Goal: Task Accomplishment & Management: Complete application form

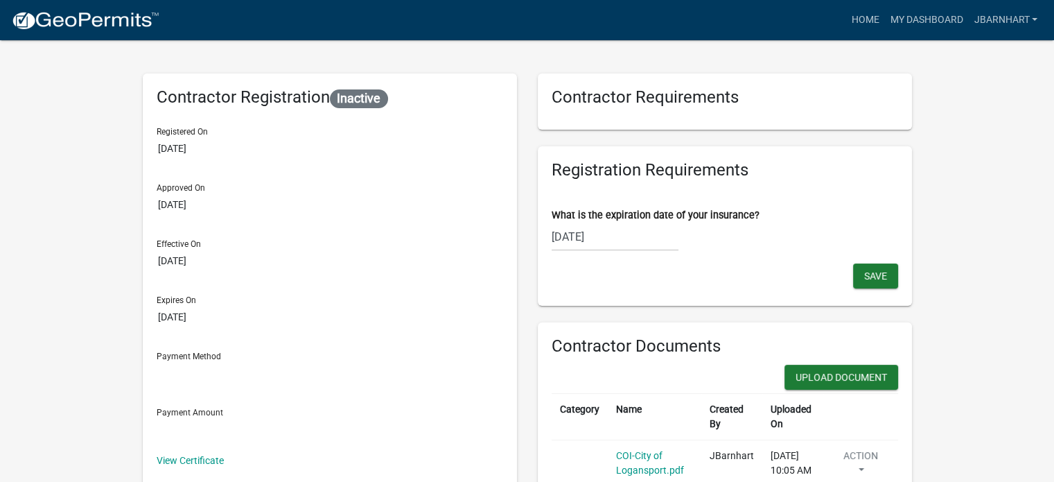
click at [564, 239] on div "07/29/2025" at bounding box center [615, 237] width 127 height 28
select select "7"
select select "2025"
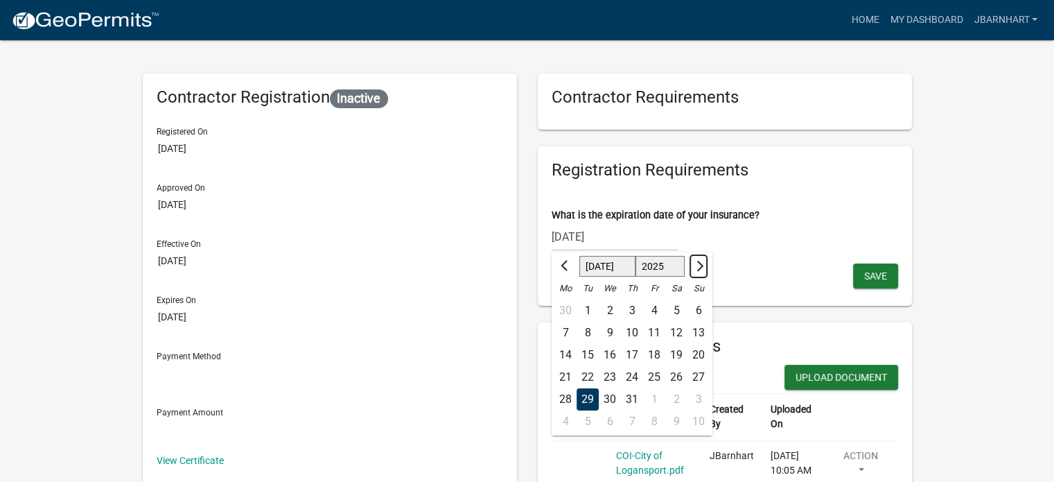
click at [690, 267] on button "Next month" at bounding box center [698, 266] width 17 height 22
click at [692, 266] on button "Next month" at bounding box center [698, 266] width 17 height 22
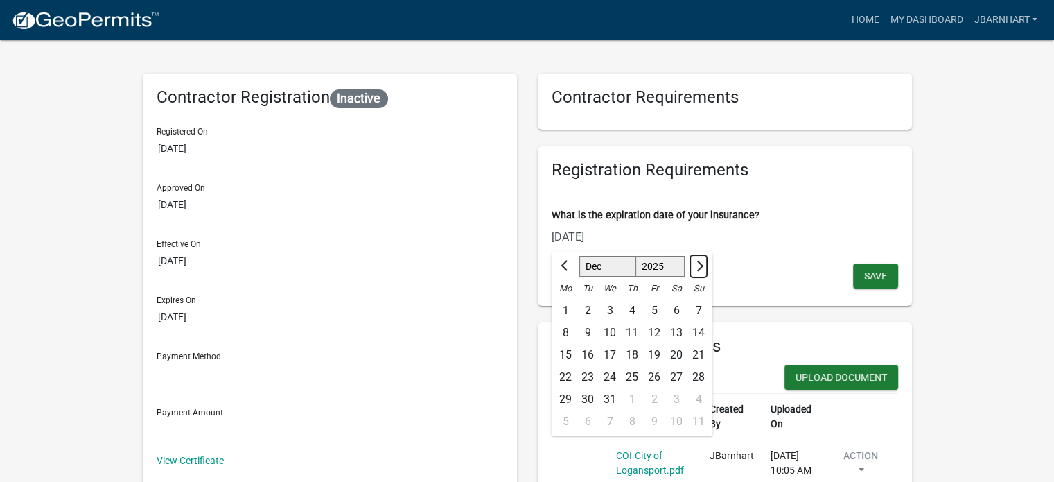
click at [692, 266] on button "Next month" at bounding box center [698, 266] width 17 height 22
select select "1"
select select "2026"
click at [692, 266] on button "Next month" at bounding box center [698, 266] width 17 height 22
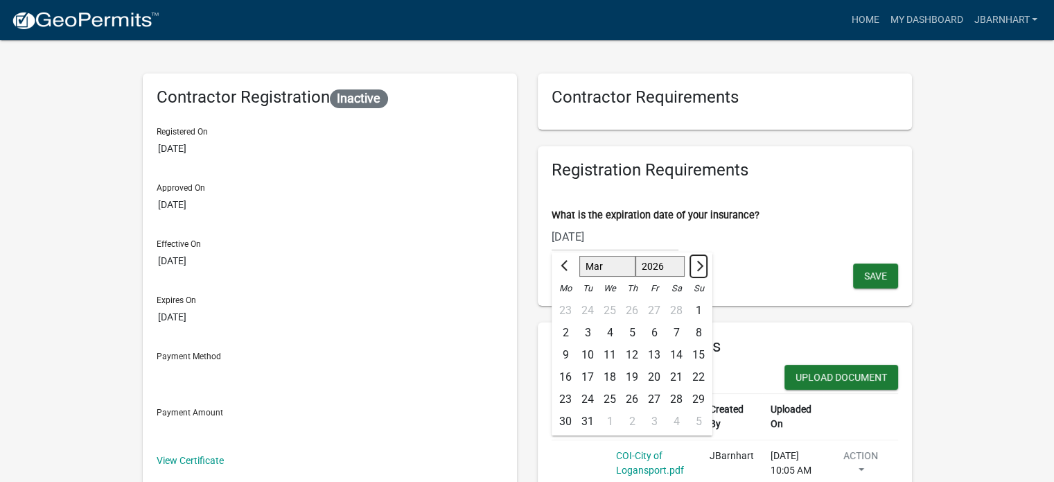
click at [692, 266] on button "Next month" at bounding box center [698, 266] width 17 height 22
select select "6"
click at [572, 350] on div "15" at bounding box center [566, 355] width 22 height 22
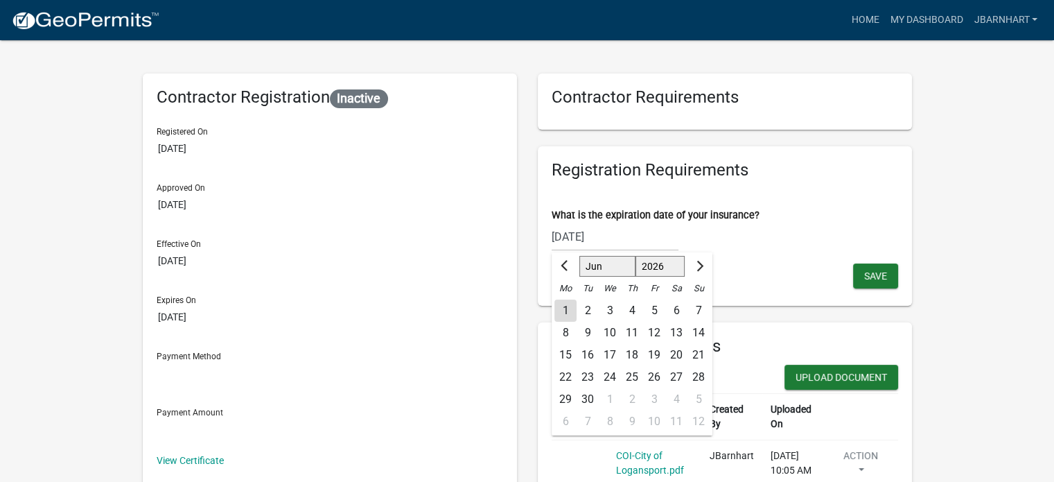
type input "06/15/2026"
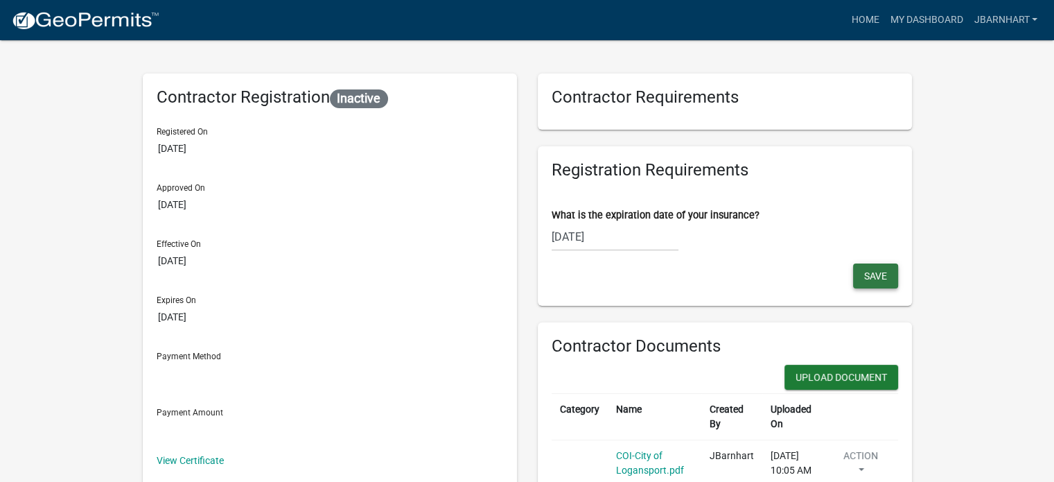
click at [868, 272] on span "Save" at bounding box center [875, 275] width 23 height 11
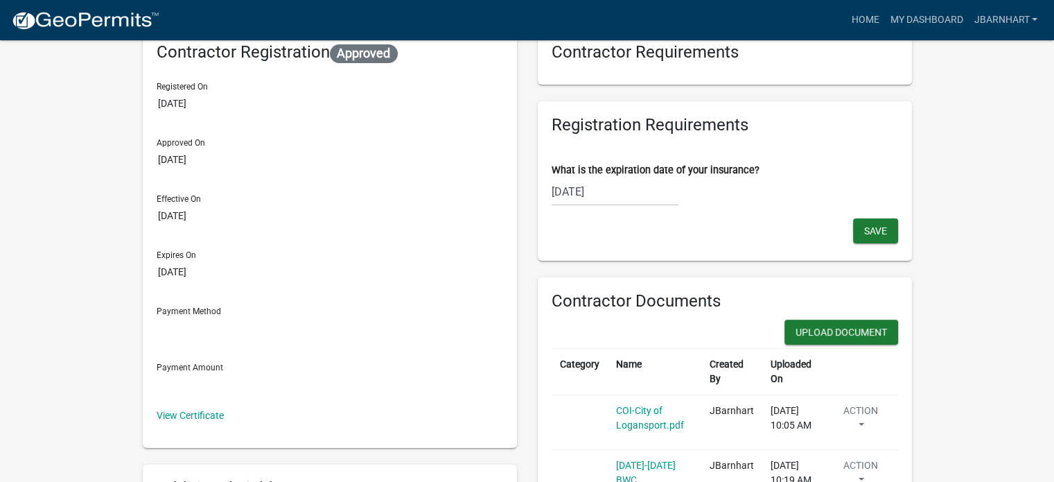
scroll to position [69, 0]
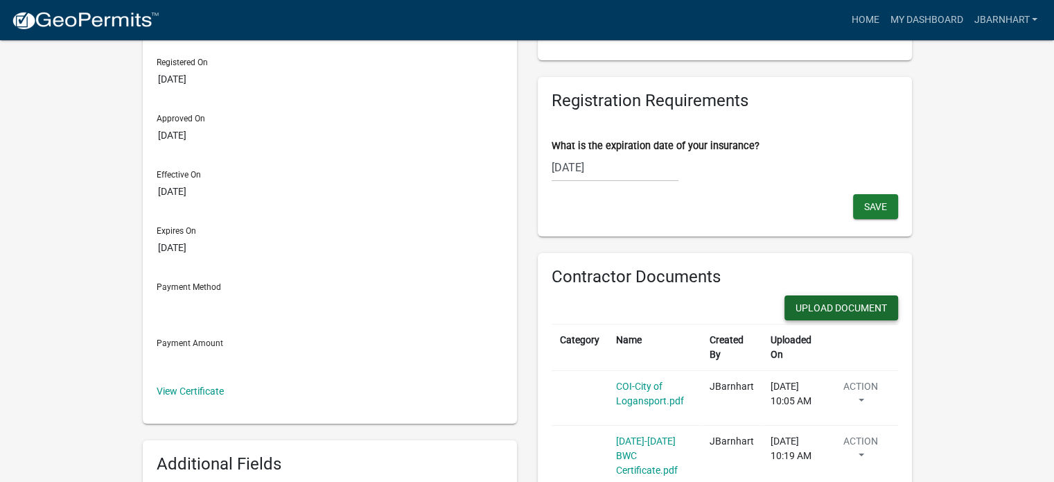
click at [839, 307] on button "Upload Document" at bounding box center [842, 307] width 114 height 25
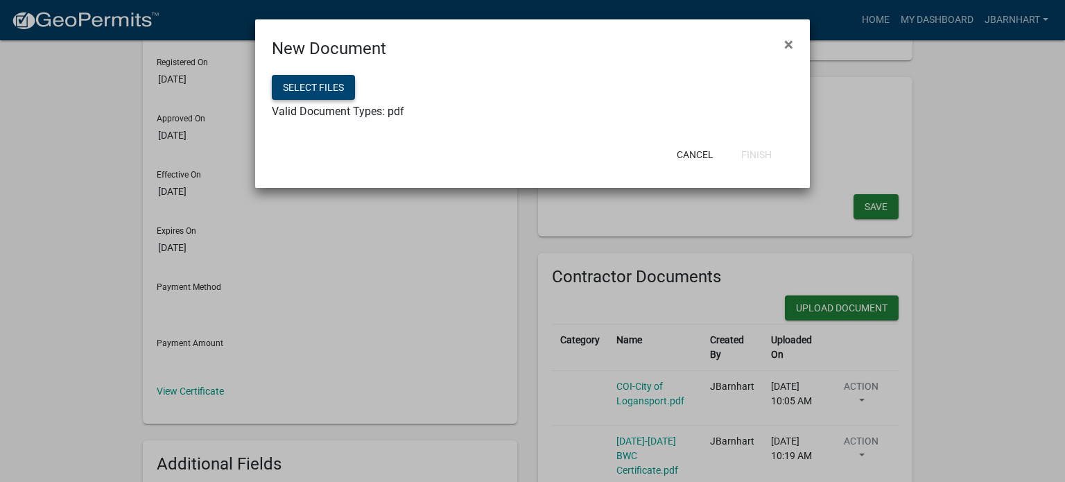
click at [336, 93] on button "Select files" at bounding box center [313, 87] width 83 height 25
click at [329, 82] on button "Select files" at bounding box center [313, 87] width 83 height 25
click at [322, 102] on div "Select files" at bounding box center [532, 89] width 521 height 28
click at [322, 94] on button "Select files" at bounding box center [313, 87] width 83 height 25
click at [771, 159] on button "Finish" at bounding box center [756, 154] width 53 height 25
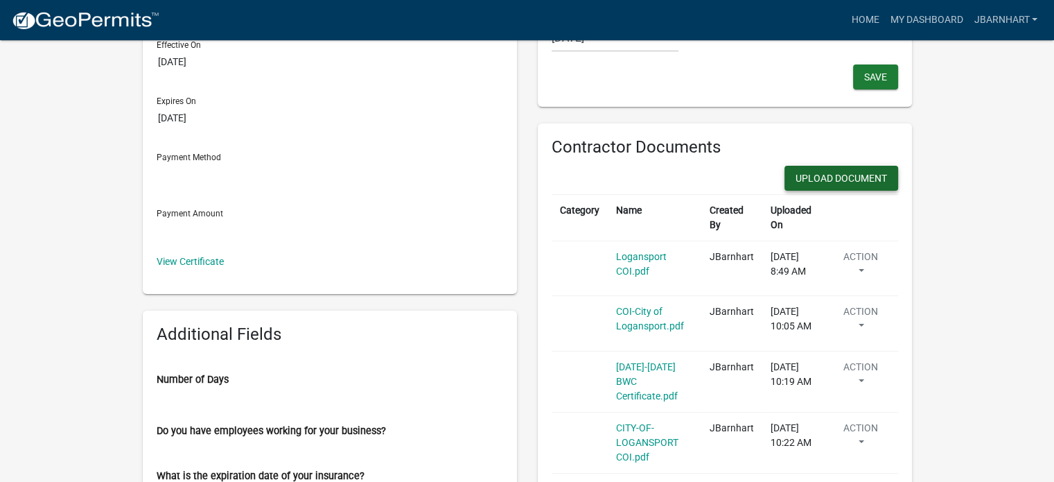
scroll to position [277, 0]
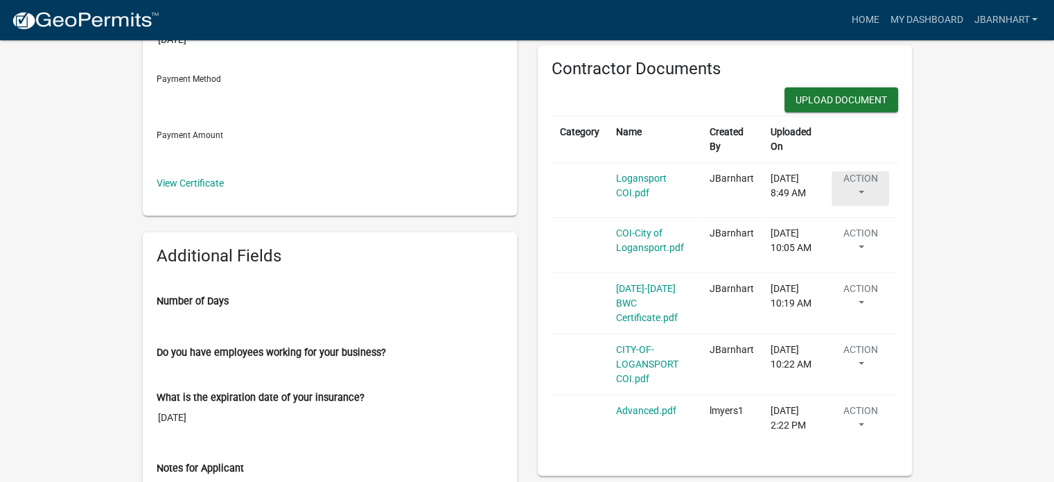
click at [869, 195] on button "Action" at bounding box center [861, 188] width 58 height 35
click at [959, 189] on wm-user-contractor-registration-details "more_horiz Home My Dashboard JBarnhart Account Logout Contractor Registration A…" at bounding box center [527, 474] width 1054 height 1470
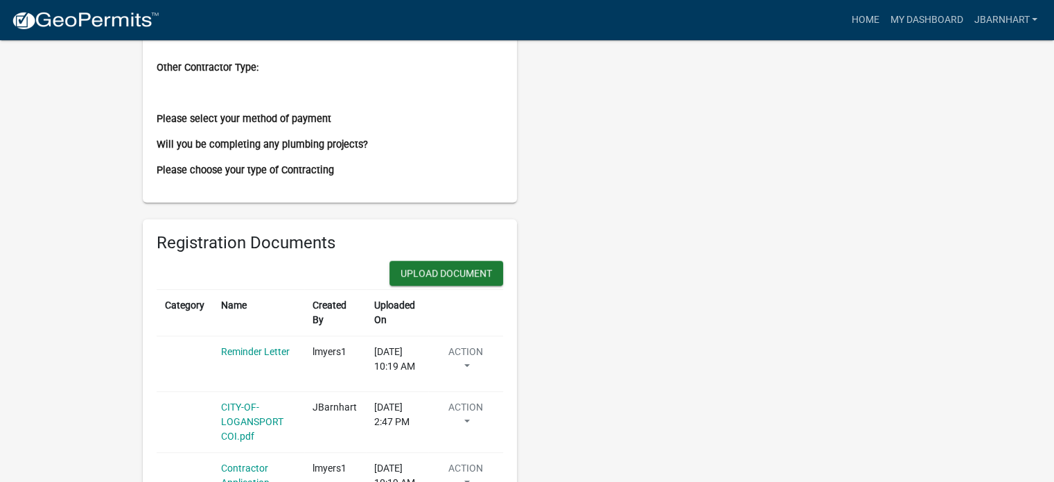
scroll to position [724, 0]
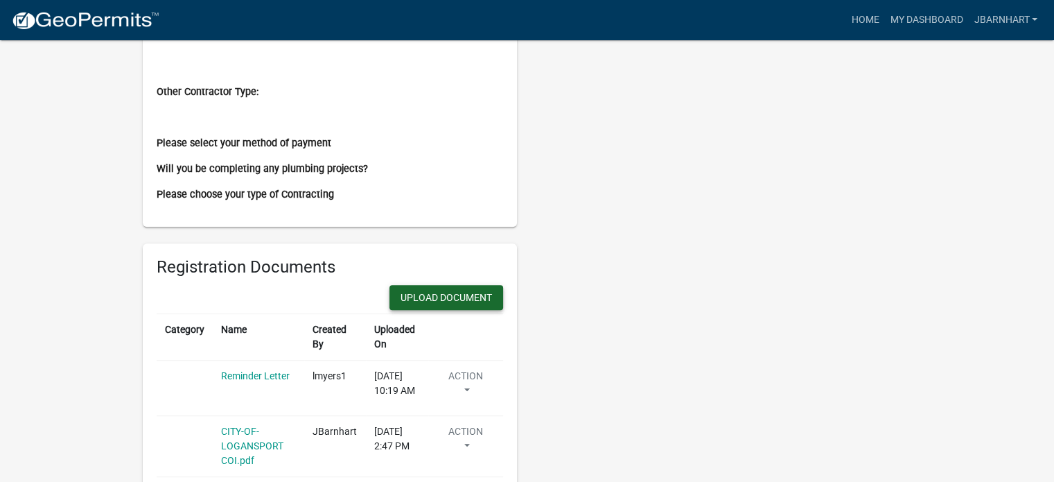
click at [413, 302] on button "Upload Document" at bounding box center [447, 297] width 114 height 25
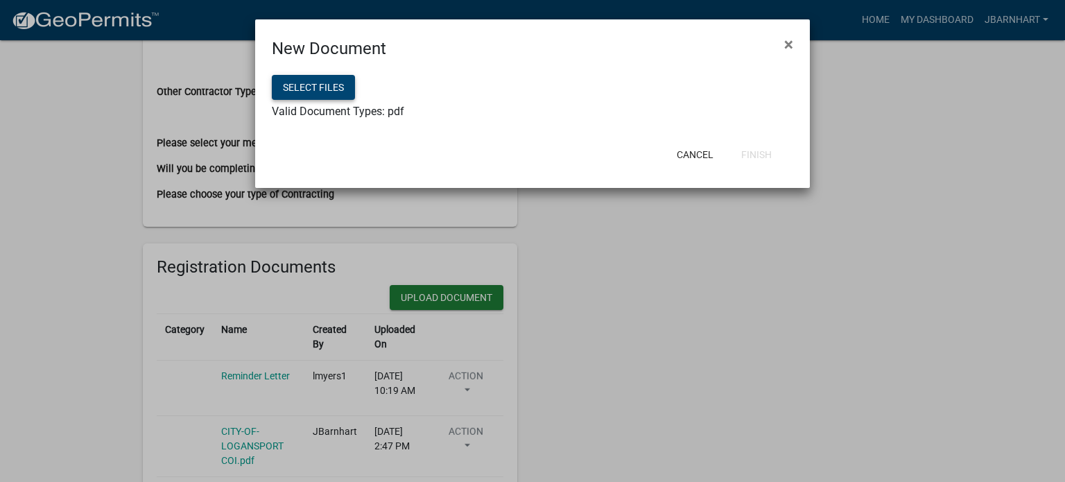
click at [322, 96] on button "Select files" at bounding box center [313, 87] width 83 height 25
click at [752, 153] on button "Finish" at bounding box center [756, 154] width 53 height 25
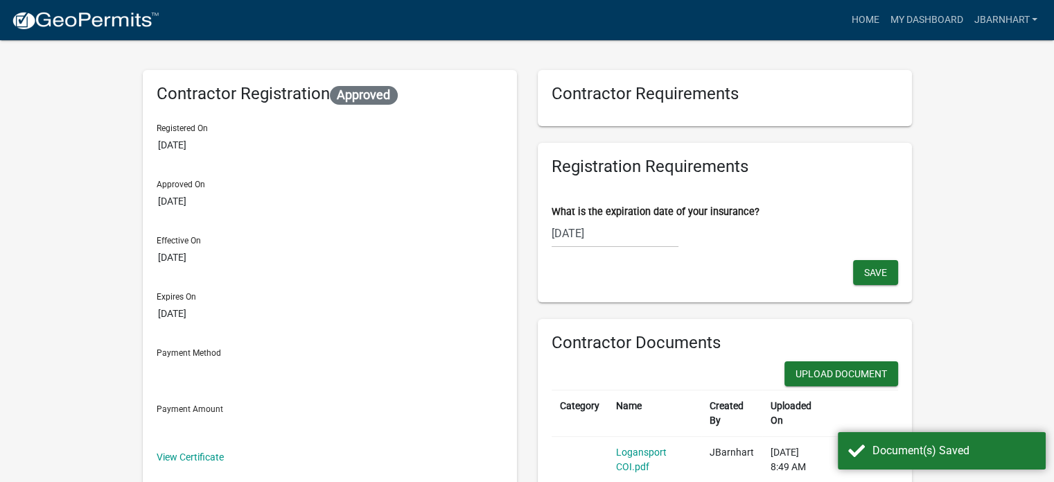
scroll to position [0, 0]
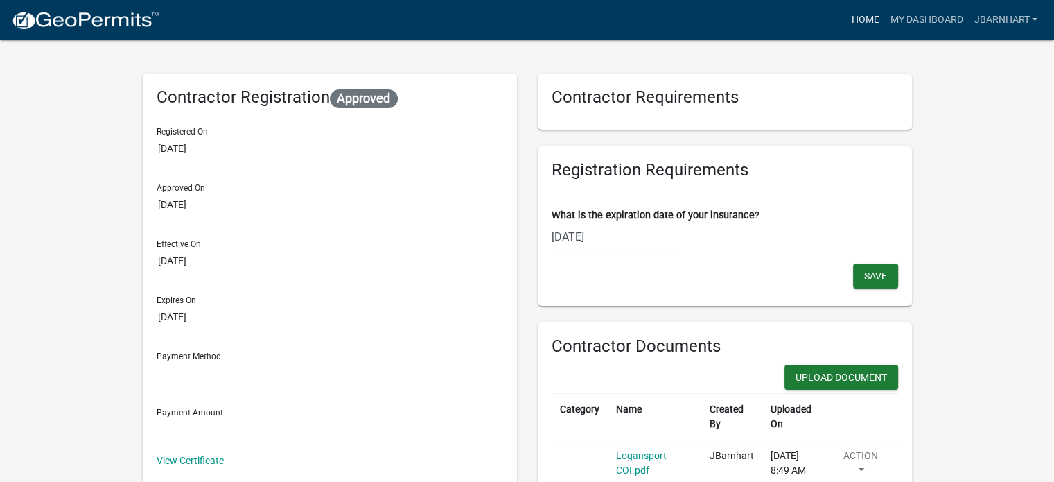
click at [860, 22] on link "Home" at bounding box center [865, 20] width 39 height 26
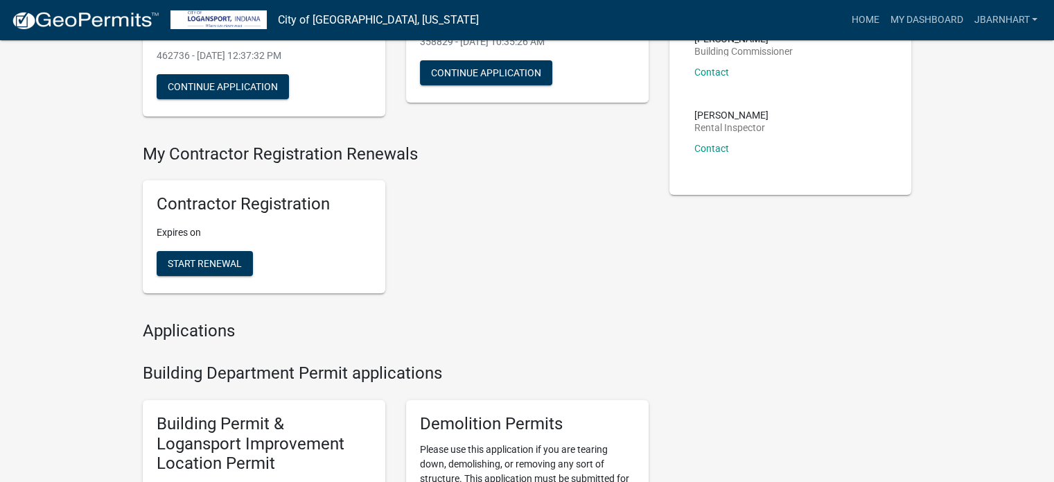
scroll to position [139, 0]
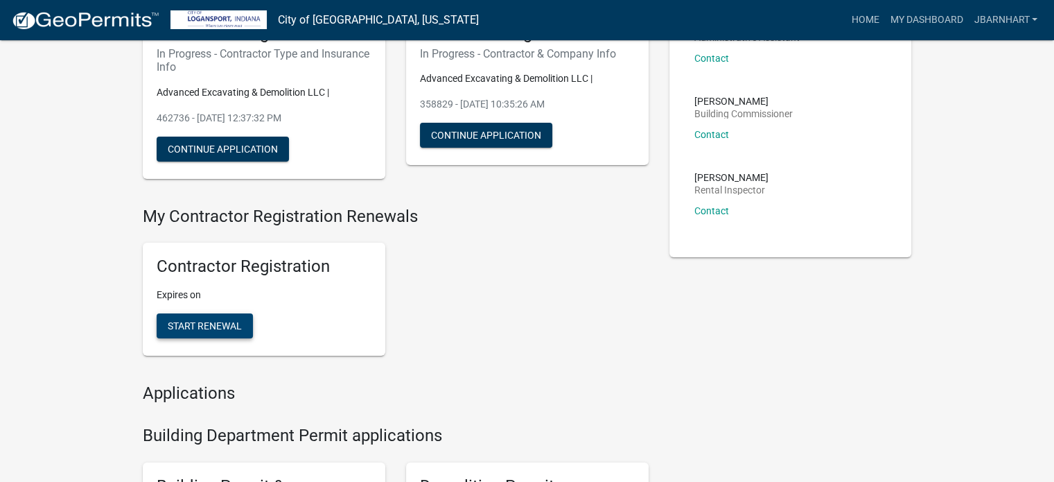
click at [224, 321] on span "Start Renewal" at bounding box center [205, 325] width 74 height 11
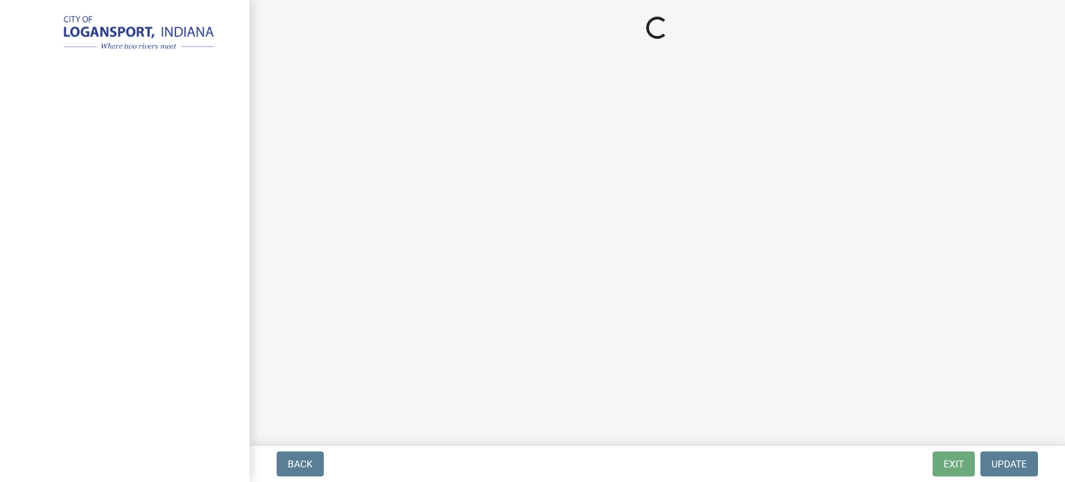
select select "OH"
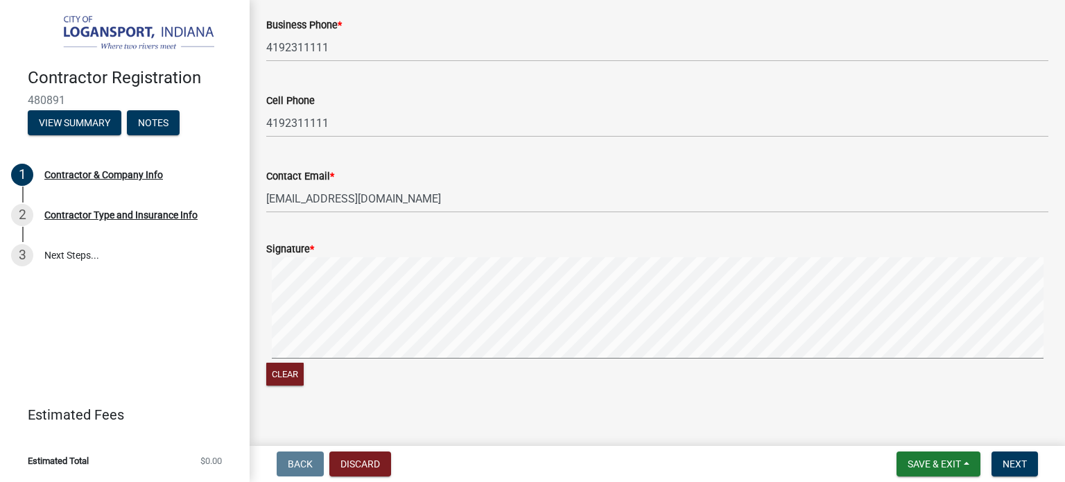
scroll to position [1220, 0]
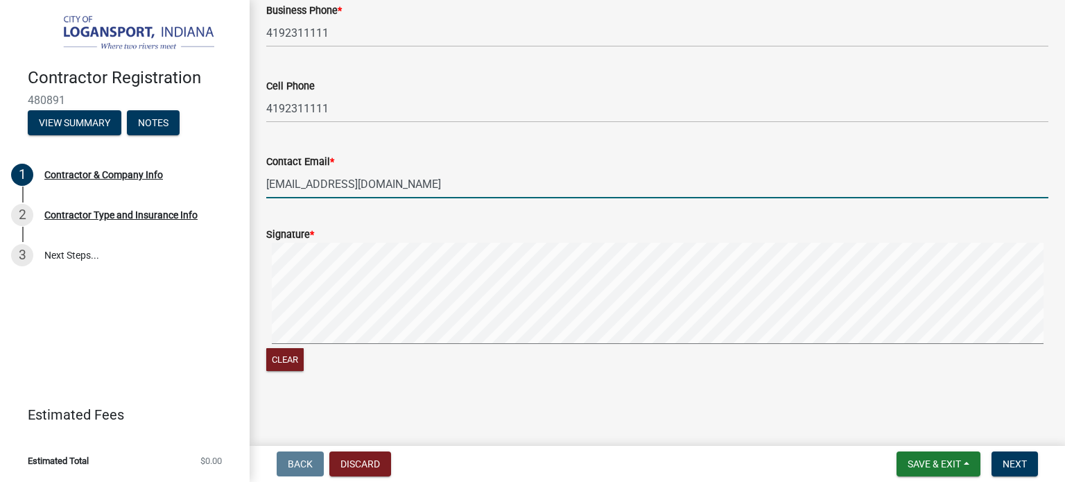
click at [332, 184] on input "Development@AdvancedDemolition.US" at bounding box center [657, 184] width 782 height 28
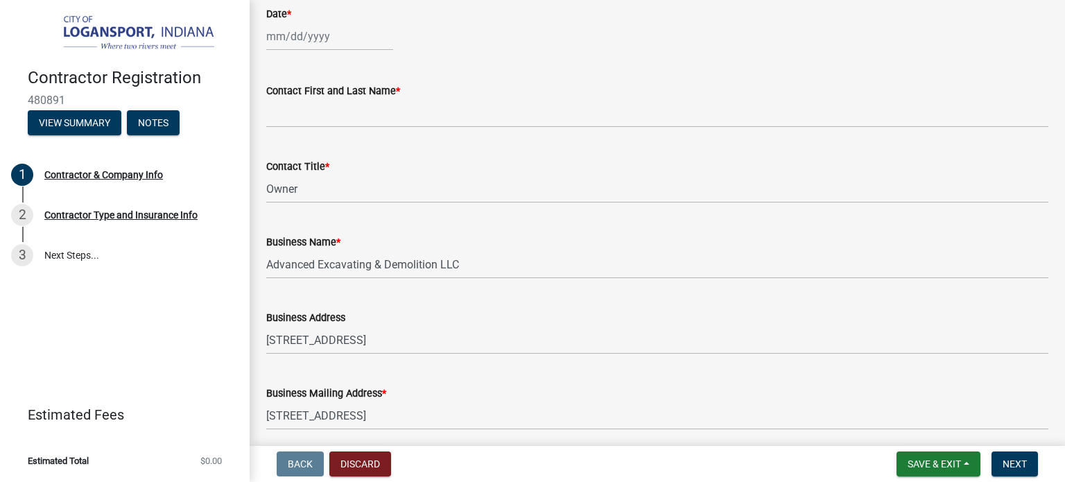
scroll to position [527, 0]
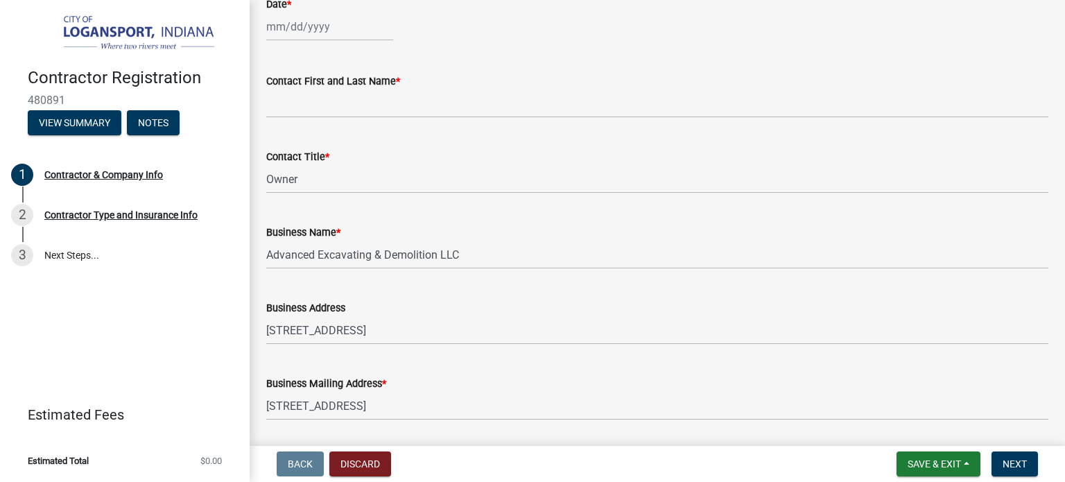
click at [302, 22] on div at bounding box center [329, 26] width 127 height 28
select select "9"
select select "2025"
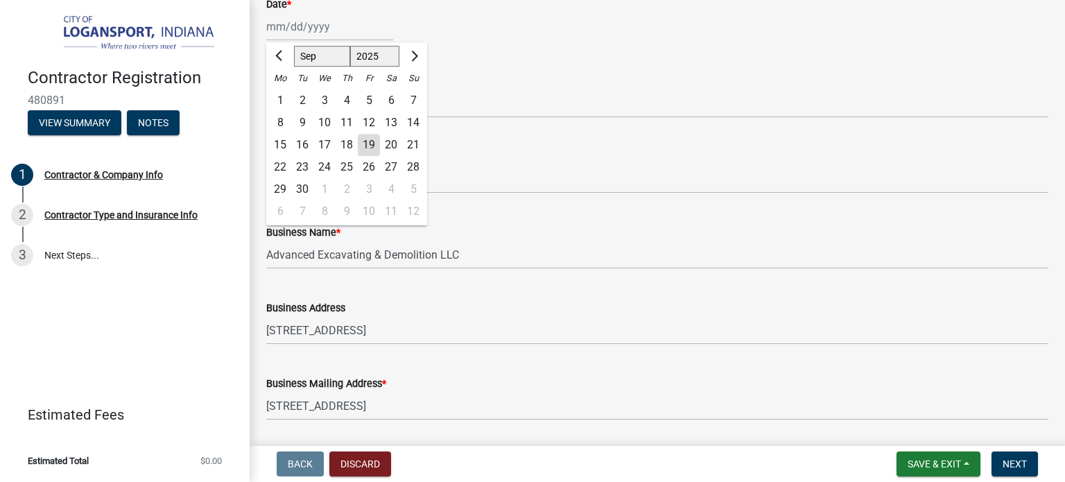
click at [365, 143] on div "19" at bounding box center [369, 145] width 22 height 22
type input "[DATE]"
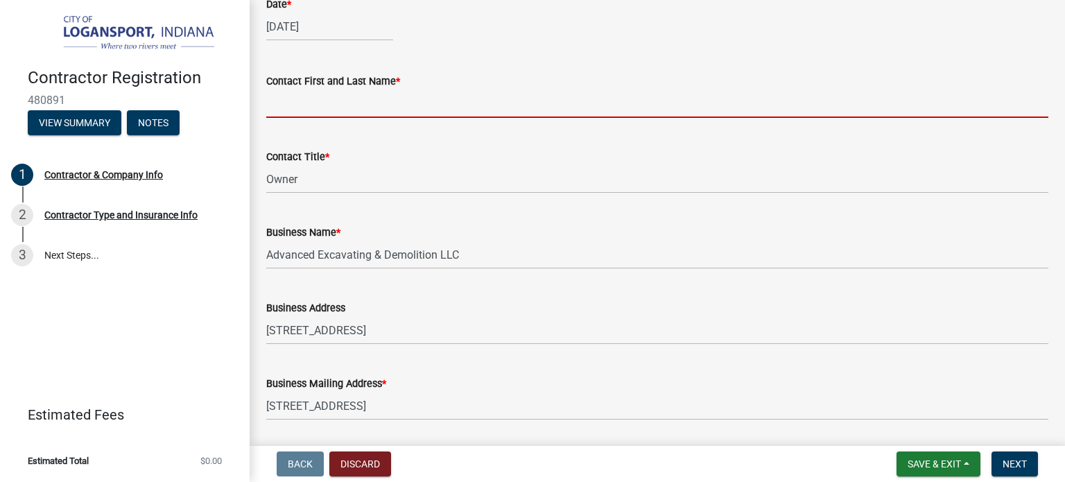
click at [335, 103] on input "Contact First and Last Name *" at bounding box center [657, 103] width 782 height 28
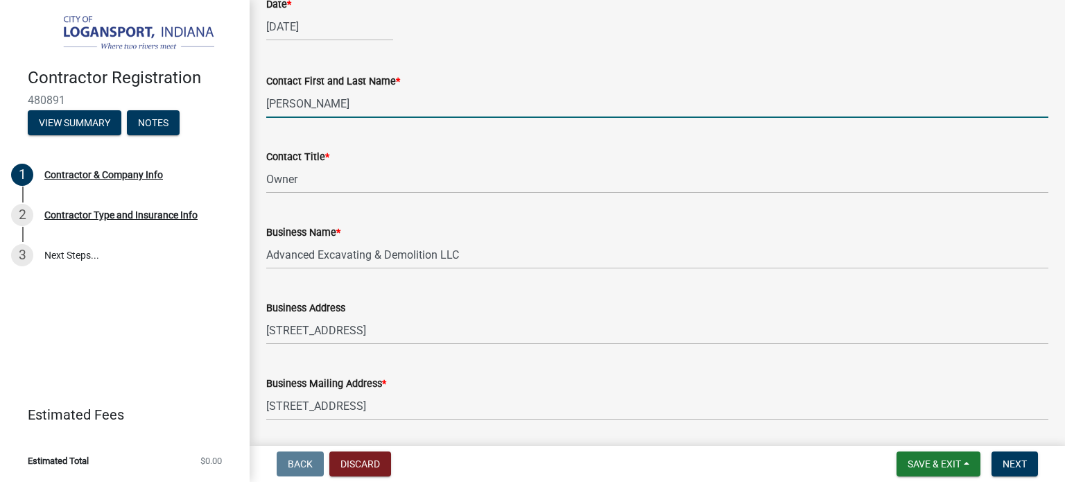
type input "[PERSON_NAME]"
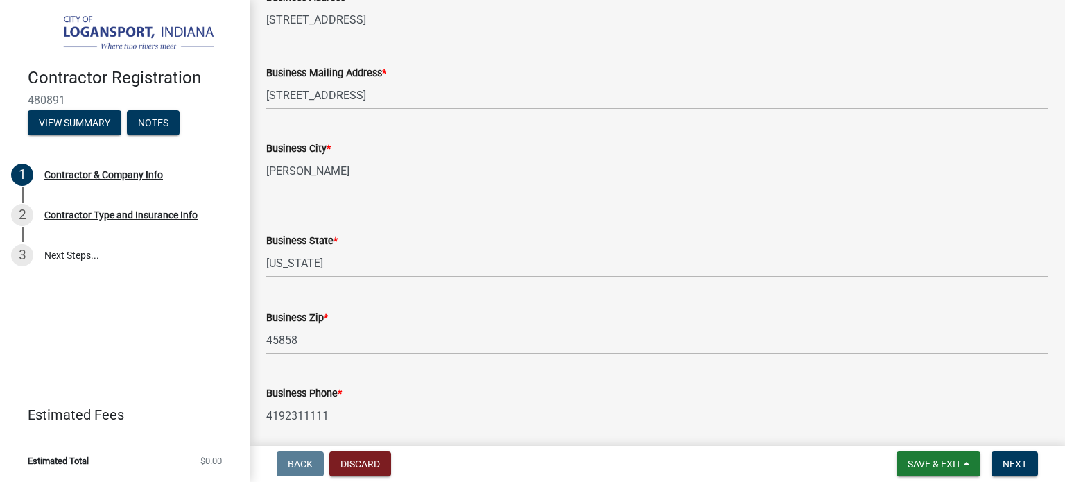
scroll to position [1012, 0]
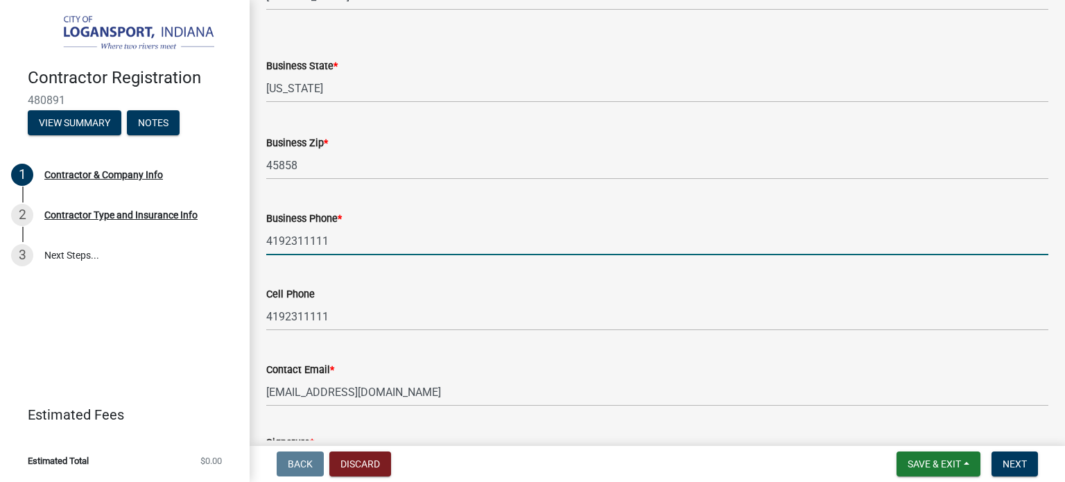
click at [347, 245] on input "4192311111" at bounding box center [657, 241] width 782 height 28
type input "4193084239"
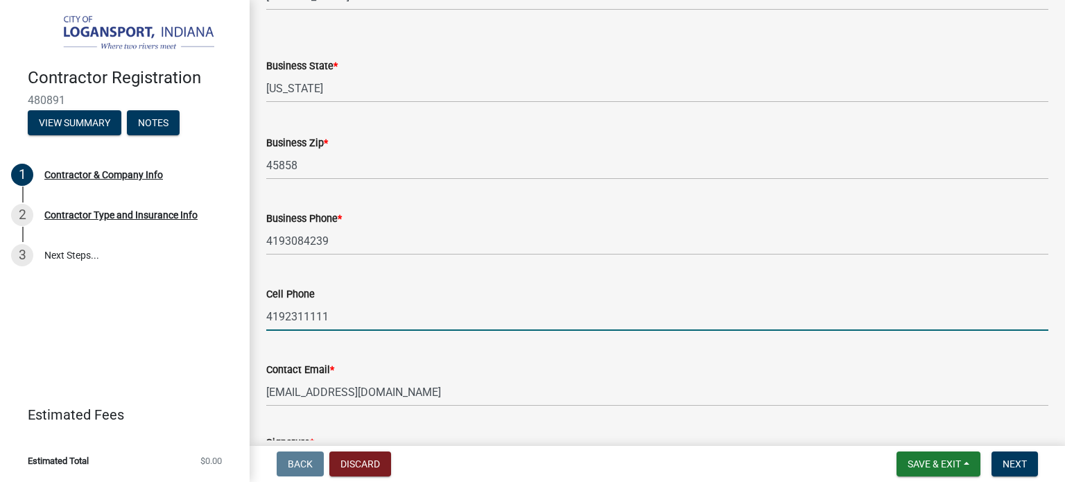
click at [361, 311] on input "4192311111" at bounding box center [657, 316] width 782 height 28
click at [359, 315] on input "4192311111" at bounding box center [657, 316] width 782 height 28
type input "4193084239"
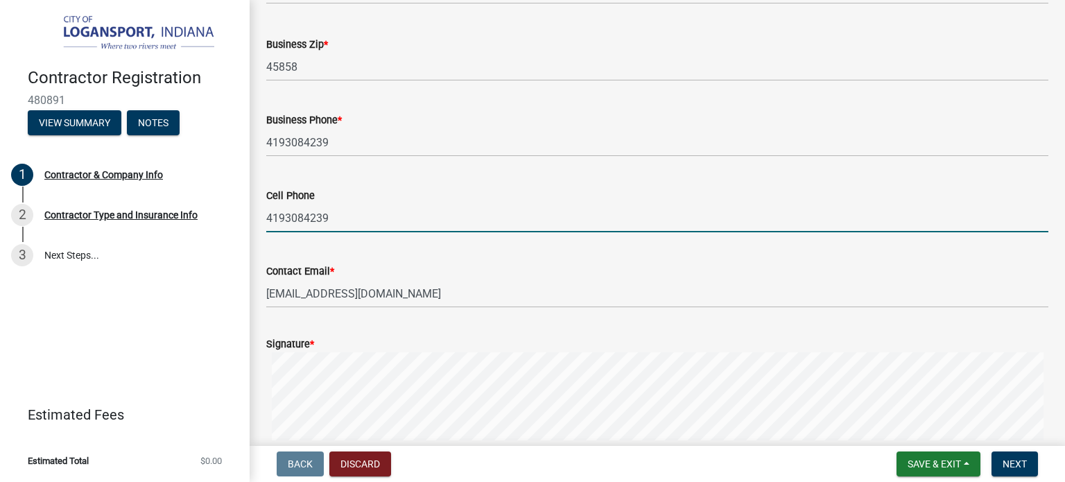
scroll to position [1220, 0]
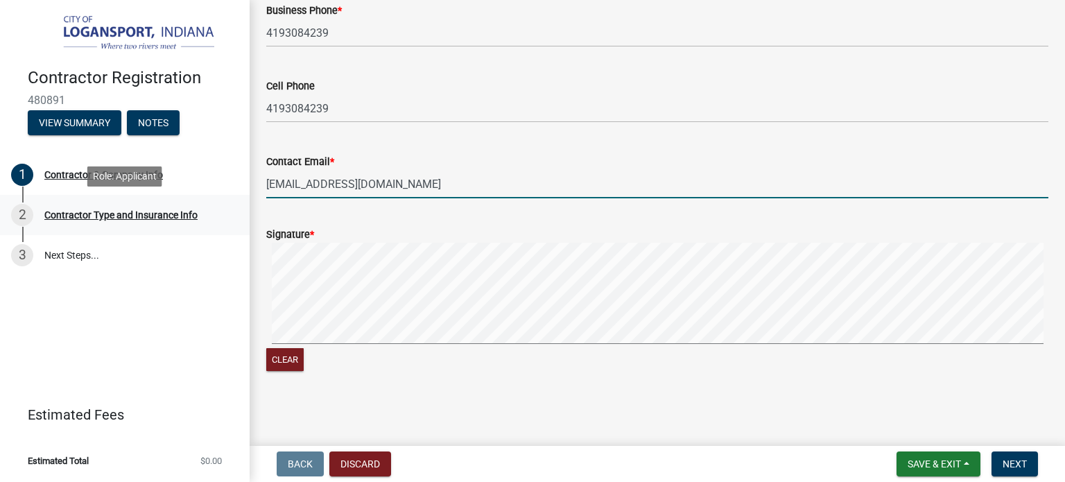
drag, startPoint x: 331, startPoint y: 182, endPoint x: 216, endPoint y: 199, distance: 115.6
click at [216, 199] on div "Contractor Registration 480891 View Summary Notes 1 Contractor & Company Info 2…" at bounding box center [532, 241] width 1065 height 482
type input "[PERSON_NAME][EMAIL_ADDRESS][DOMAIN_NAME]"
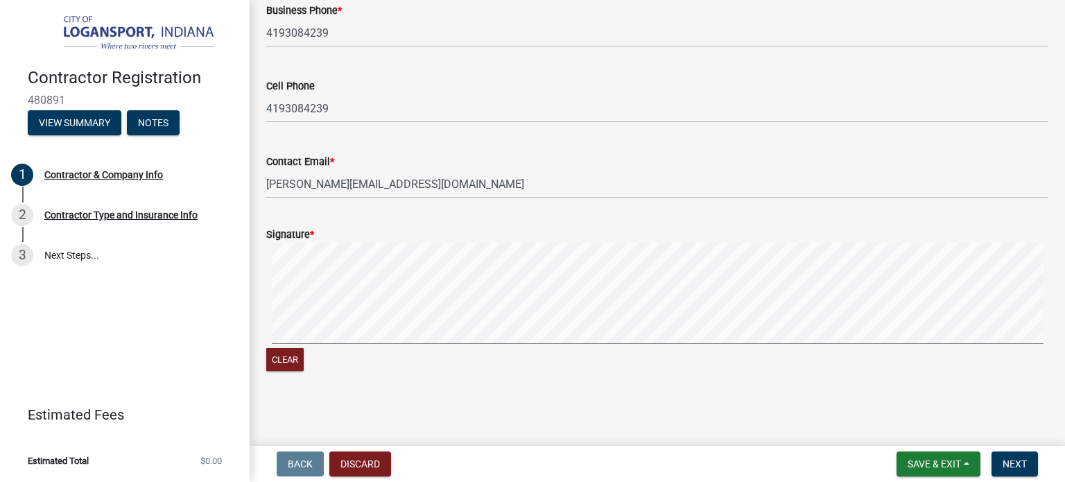
click at [424, 202] on wm-data-entity-input "Contact Email * cheri@AdvancedDemolition.US" at bounding box center [657, 172] width 782 height 76
click at [998, 461] on button "Next" at bounding box center [1014, 463] width 46 height 25
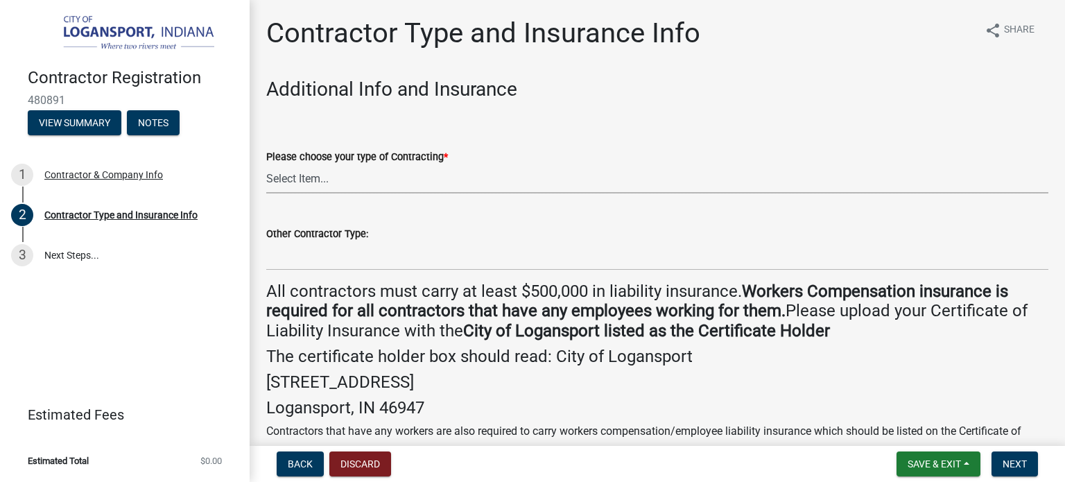
click at [417, 177] on select "Select Item... Plumber General HVAC Other Roofer Tree Service Demolition" at bounding box center [657, 179] width 782 height 28
click at [266, 165] on select "Select Item... Plumber General HVAC Other Roofer Tree Service Demolition" at bounding box center [657, 179] width 782 height 28
select select "4788cf78-0bea-46ec-a197-9e89d9437860"
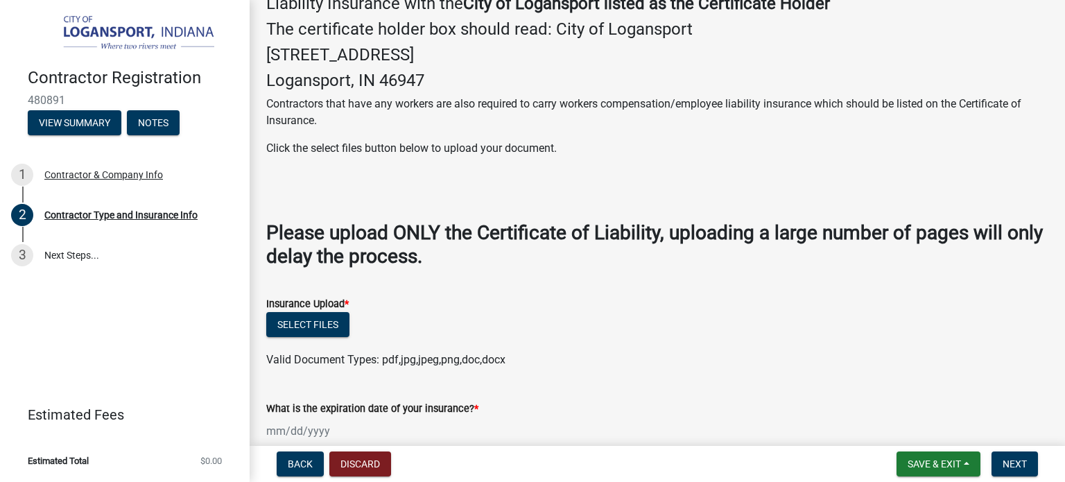
scroll to position [277, 0]
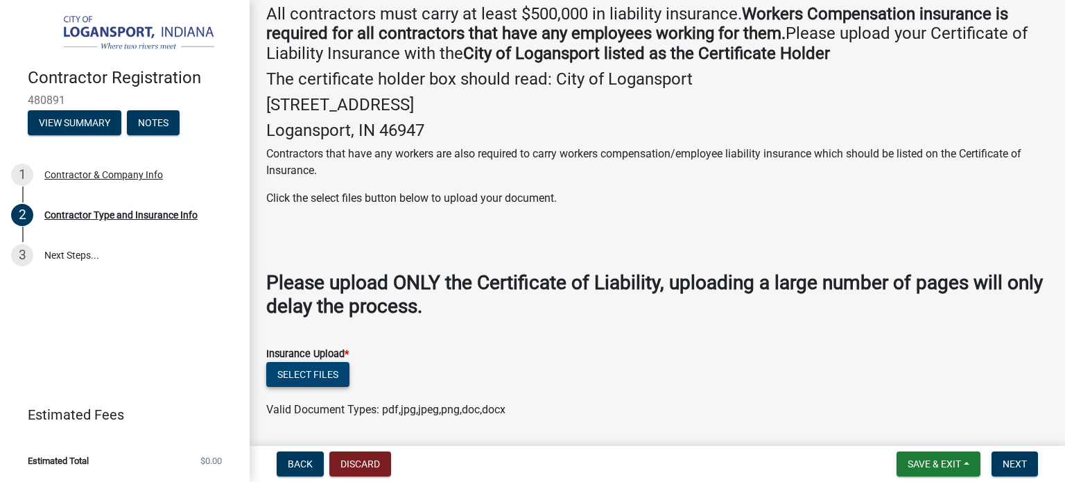
click at [335, 366] on button "Select files" at bounding box center [307, 374] width 83 height 25
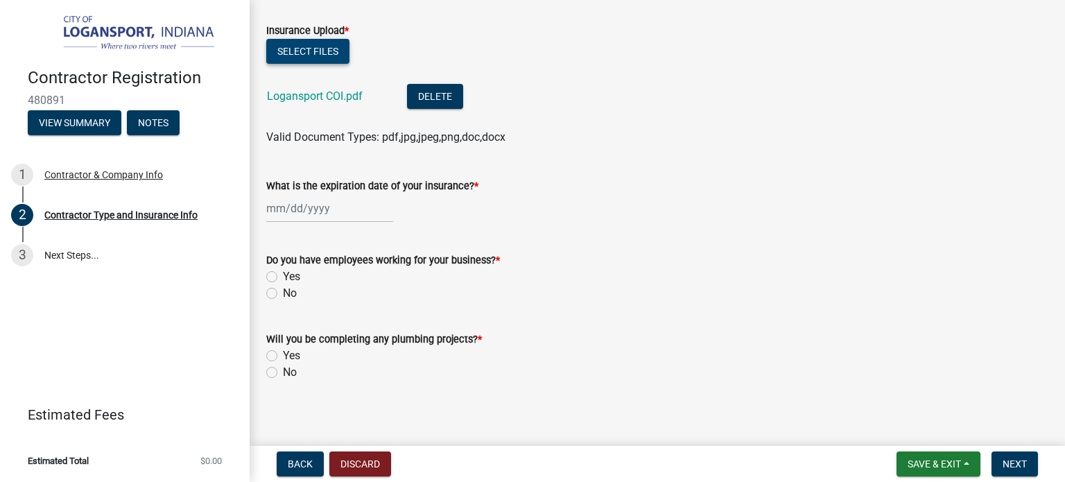
scroll to position [607, 0]
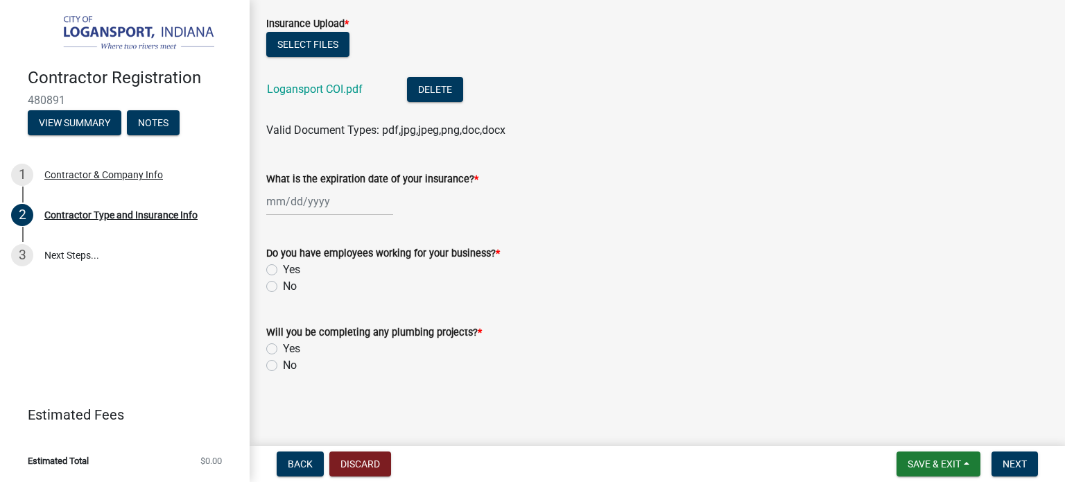
select select "9"
select select "2025"
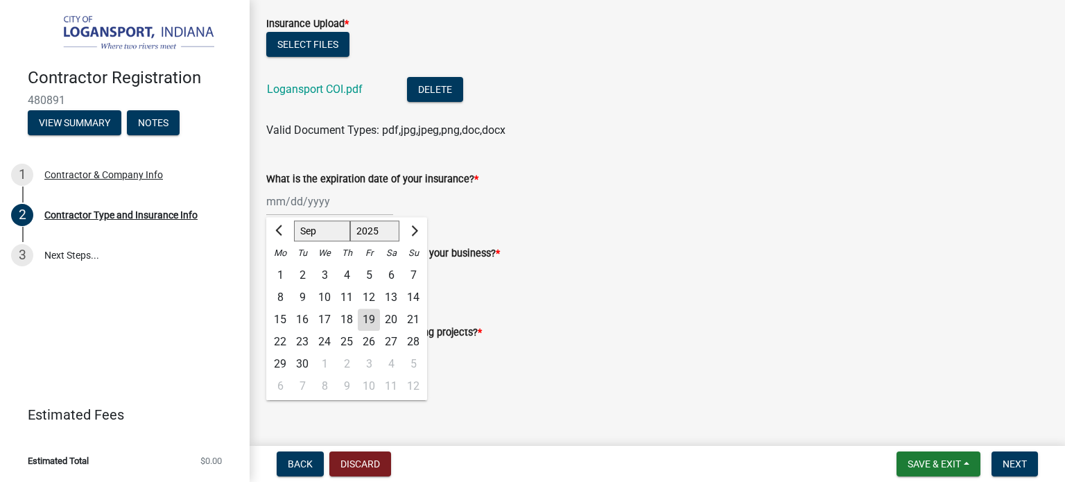
click at [276, 201] on div "Jan Feb Mar Apr May Jun Jul Aug Sep Oct Nov Dec 1525 1526 1527 1528 1529 1530 1…" at bounding box center [329, 201] width 127 height 28
click at [420, 232] on button "Next month" at bounding box center [413, 231] width 17 height 22
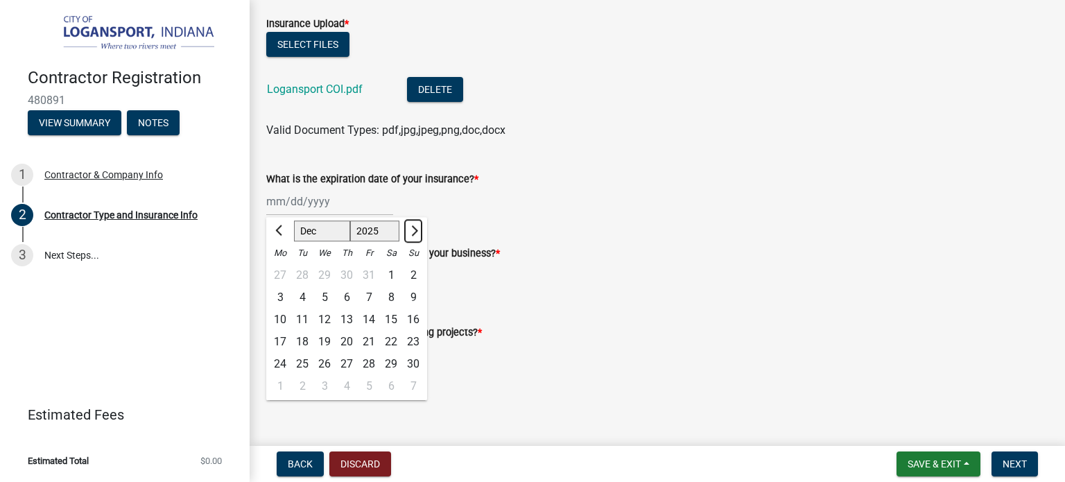
select select "1"
select select "2026"
click at [420, 232] on button "Next month" at bounding box center [413, 231] width 17 height 22
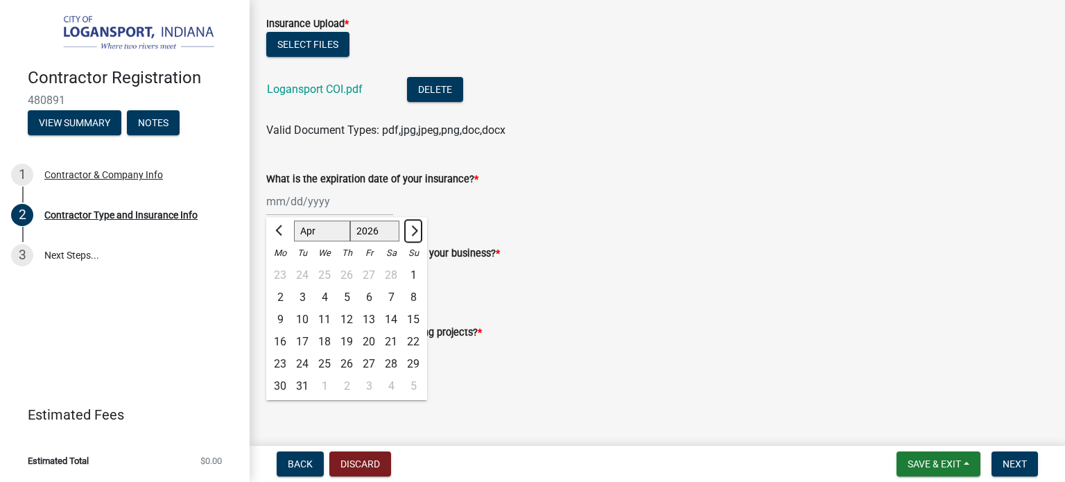
click at [420, 232] on button "Next month" at bounding box center [413, 231] width 17 height 22
select select "6"
click at [281, 315] on div "15" at bounding box center [280, 320] width 22 height 22
type input "06/15/2026"
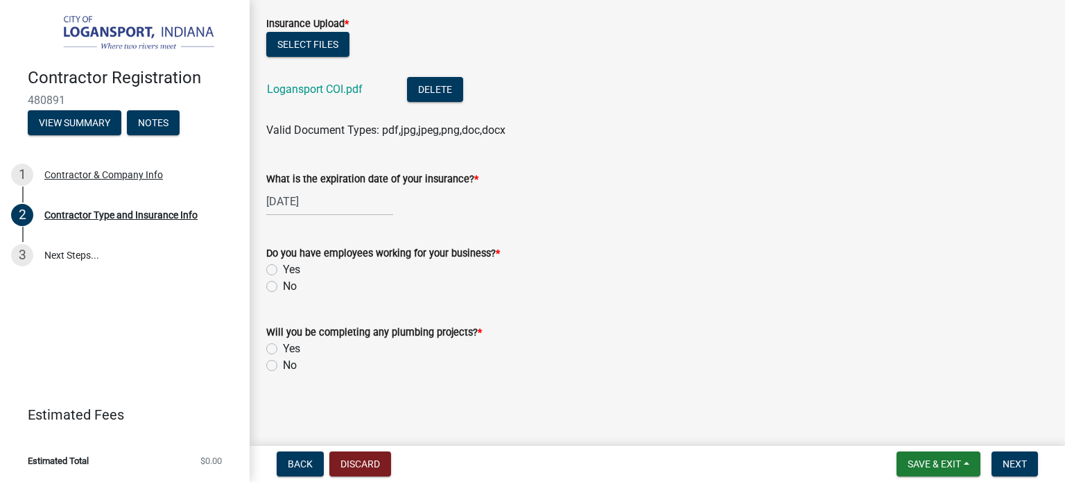
click at [278, 270] on div "Yes" at bounding box center [657, 269] width 782 height 17
click at [283, 268] on label "Yes" at bounding box center [291, 269] width 17 height 17
click at [283, 268] on input "Yes" at bounding box center [287, 265] width 9 height 9
radio input "true"
click at [272, 371] on div "No" at bounding box center [657, 365] width 782 height 17
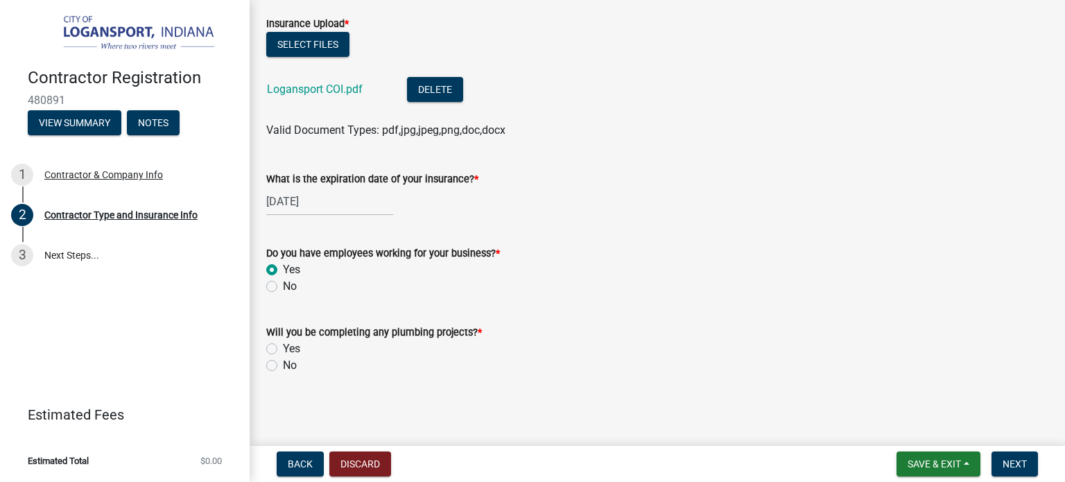
click at [283, 365] on label "No" at bounding box center [290, 365] width 14 height 17
click at [283, 365] on input "No" at bounding box center [287, 361] width 9 height 9
radio input "true"
click at [1001, 471] on button "Next" at bounding box center [1014, 463] width 46 height 25
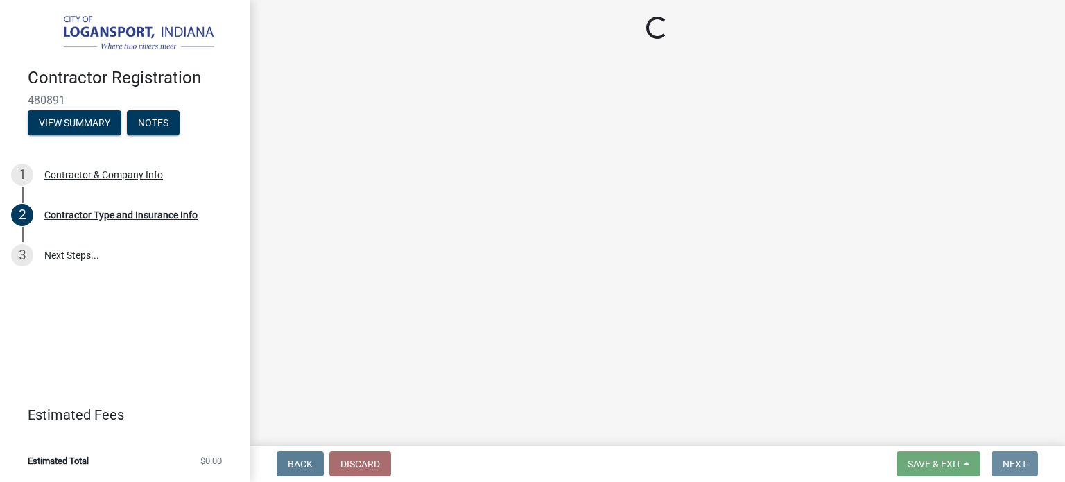
scroll to position [0, 0]
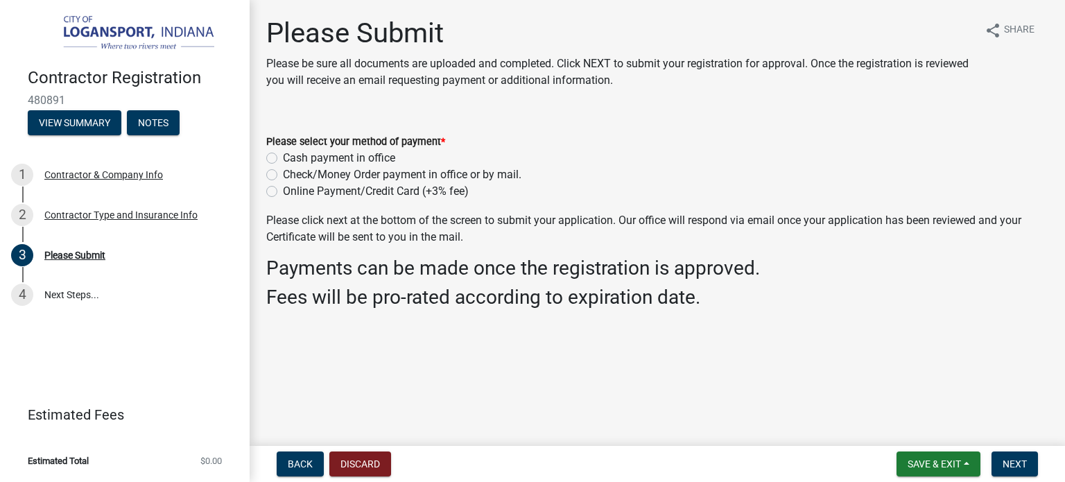
click at [283, 194] on label "Online Payment/Credit Card (+3% fee)" at bounding box center [376, 191] width 186 height 17
click at [283, 192] on input "Online Payment/Credit Card (+3% fee)" at bounding box center [287, 187] width 9 height 9
radio input "true"
click at [1015, 464] on span "Next" at bounding box center [1014, 463] width 24 height 11
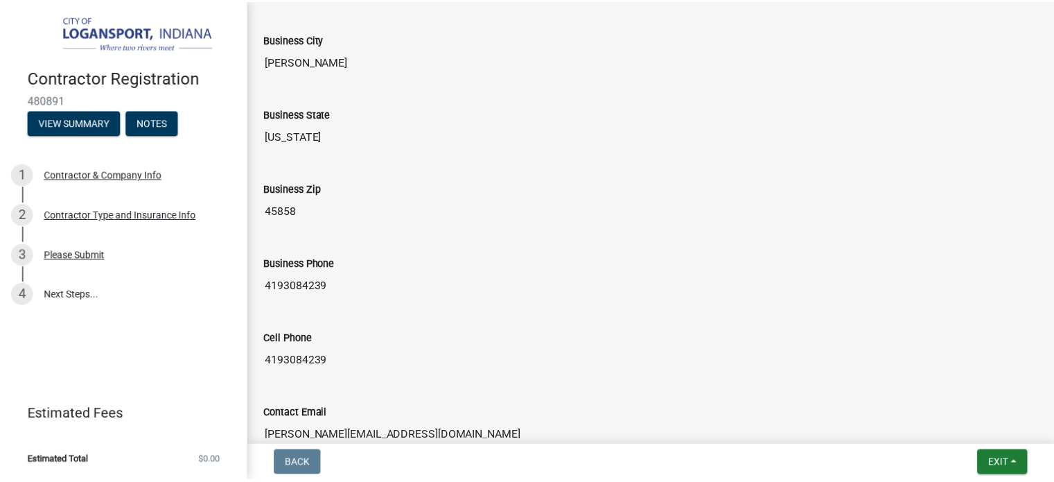
scroll to position [1214, 0]
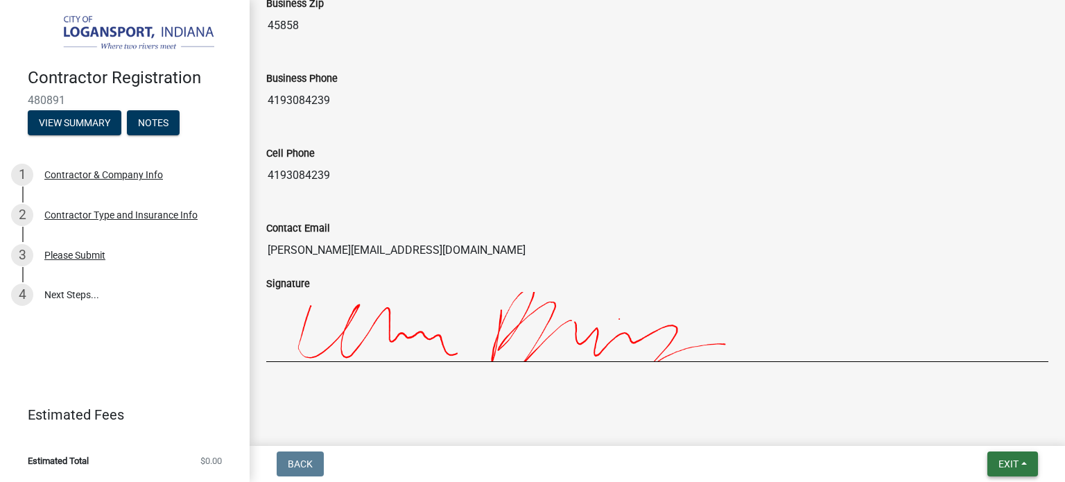
click at [1001, 460] on span "Exit" at bounding box center [1008, 463] width 20 height 11
click at [981, 427] on button "Save & Exit" at bounding box center [982, 427] width 111 height 33
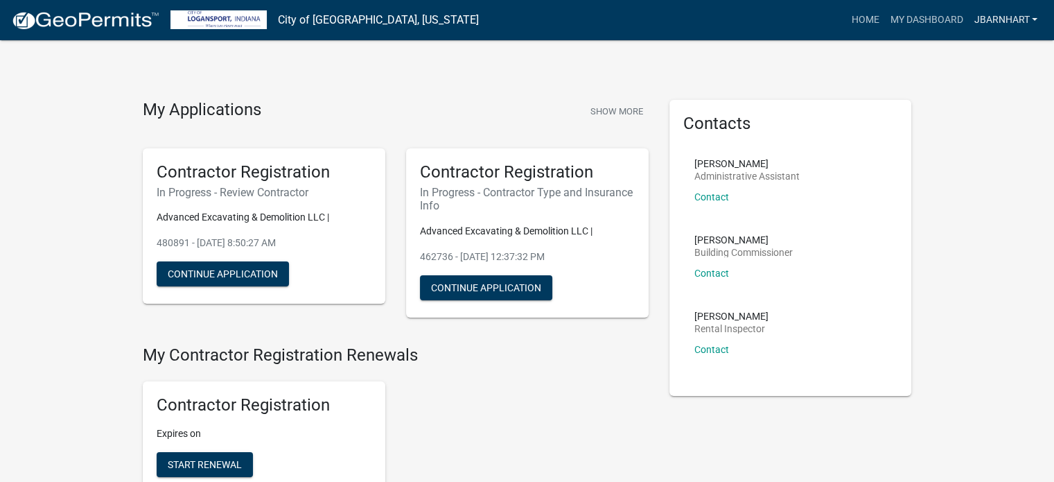
click at [1036, 19] on link "JBarnhart" at bounding box center [1005, 20] width 75 height 26
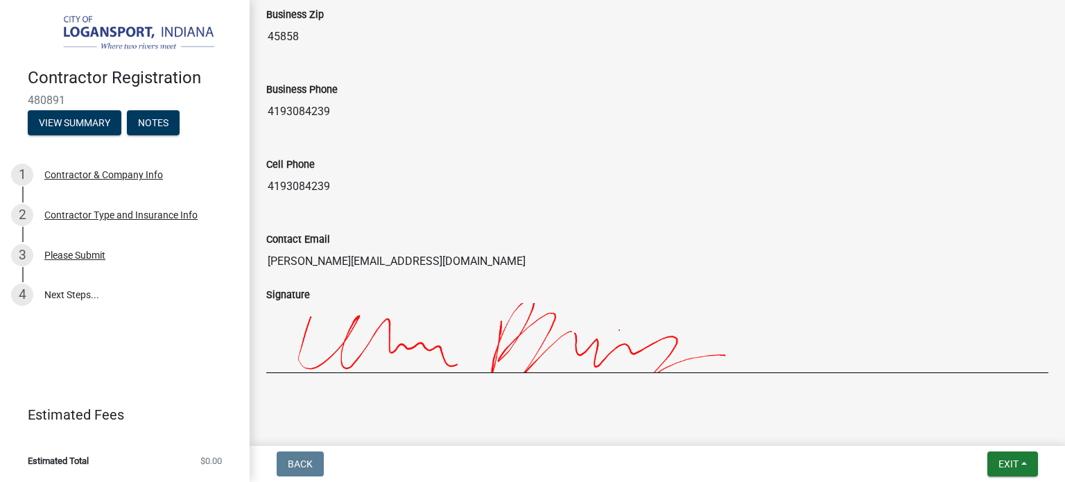
scroll to position [1214, 0]
